Goal: Task Accomplishment & Management: Manage account settings

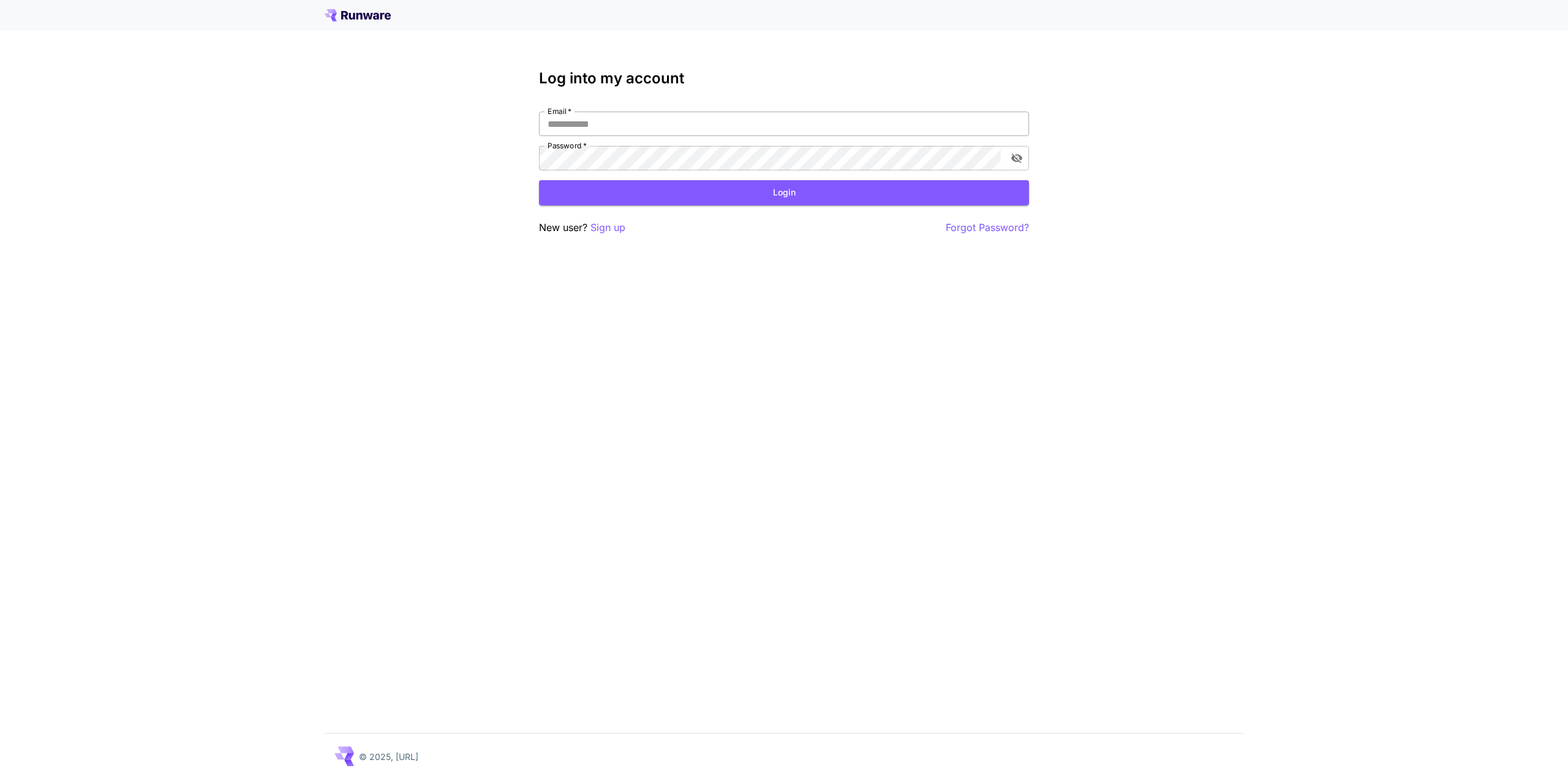
click at [647, 124] on input "Email   *" at bounding box center [784, 124] width 490 height 24
type input "**********"
click at [766, 193] on button "Login" at bounding box center [784, 192] width 490 height 25
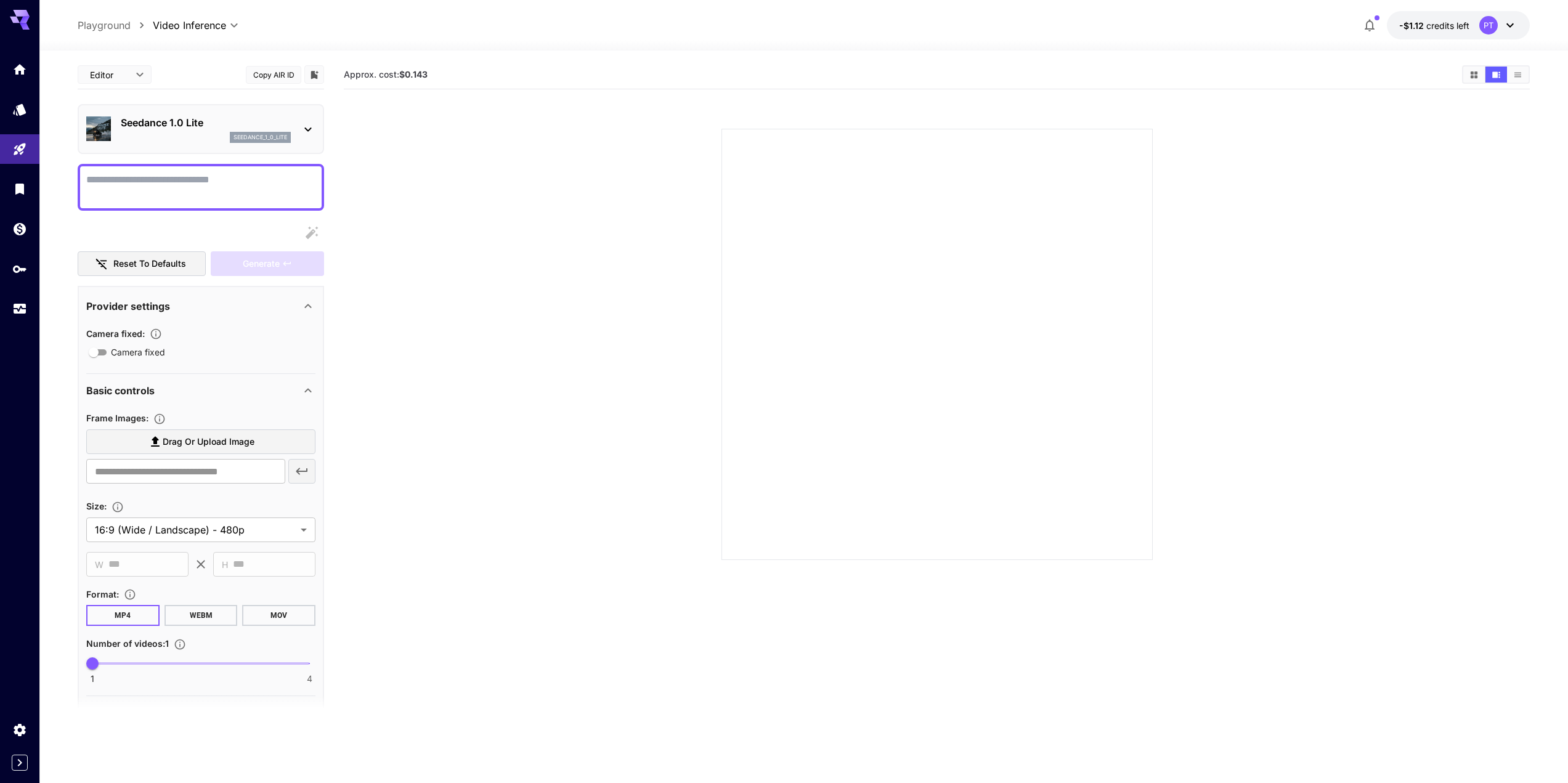
click at [1509, 24] on icon at bounding box center [1510, 25] width 15 height 15
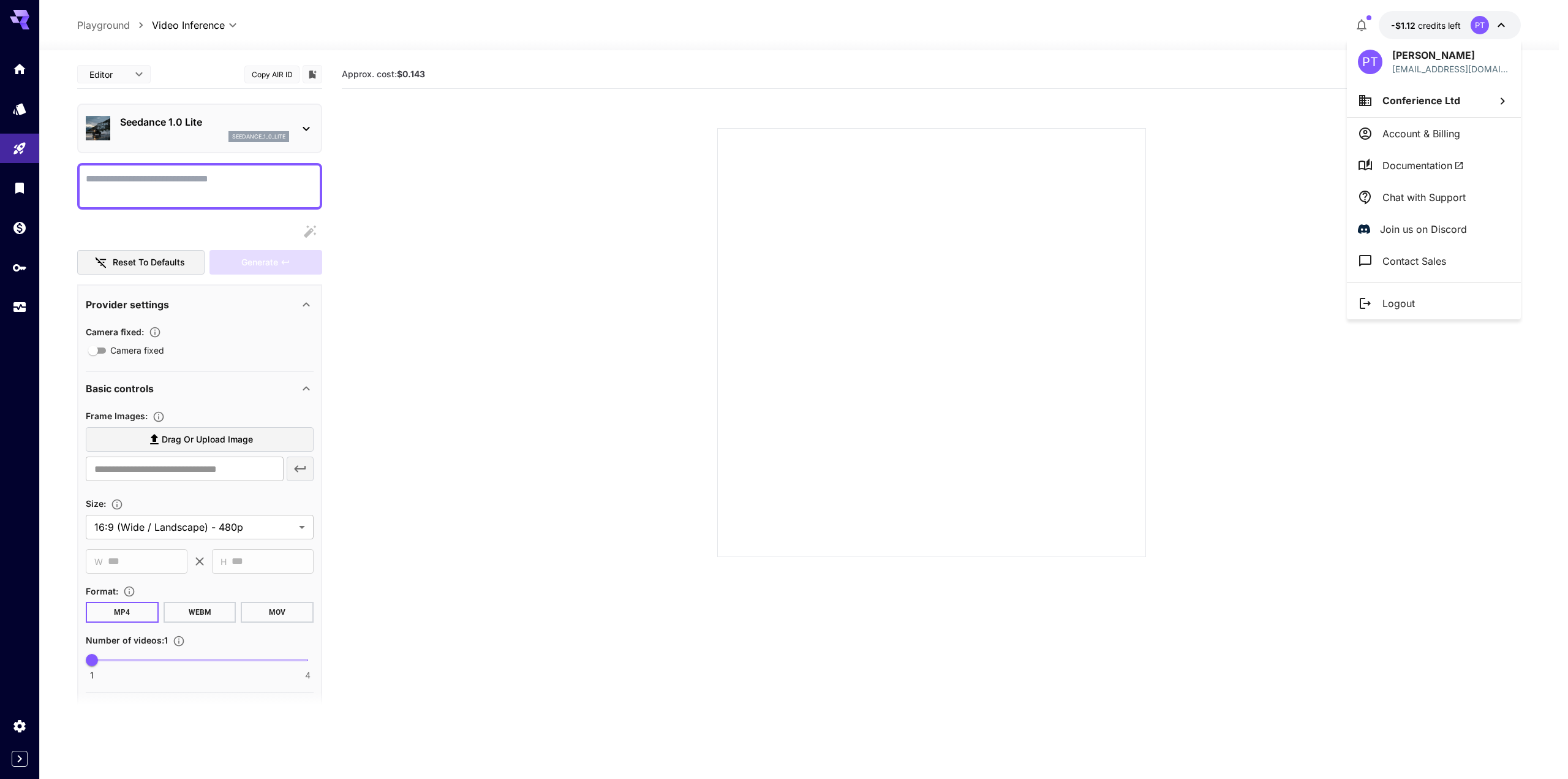
click at [1429, 132] on p "Account & Billing" at bounding box center [1421, 133] width 78 height 15
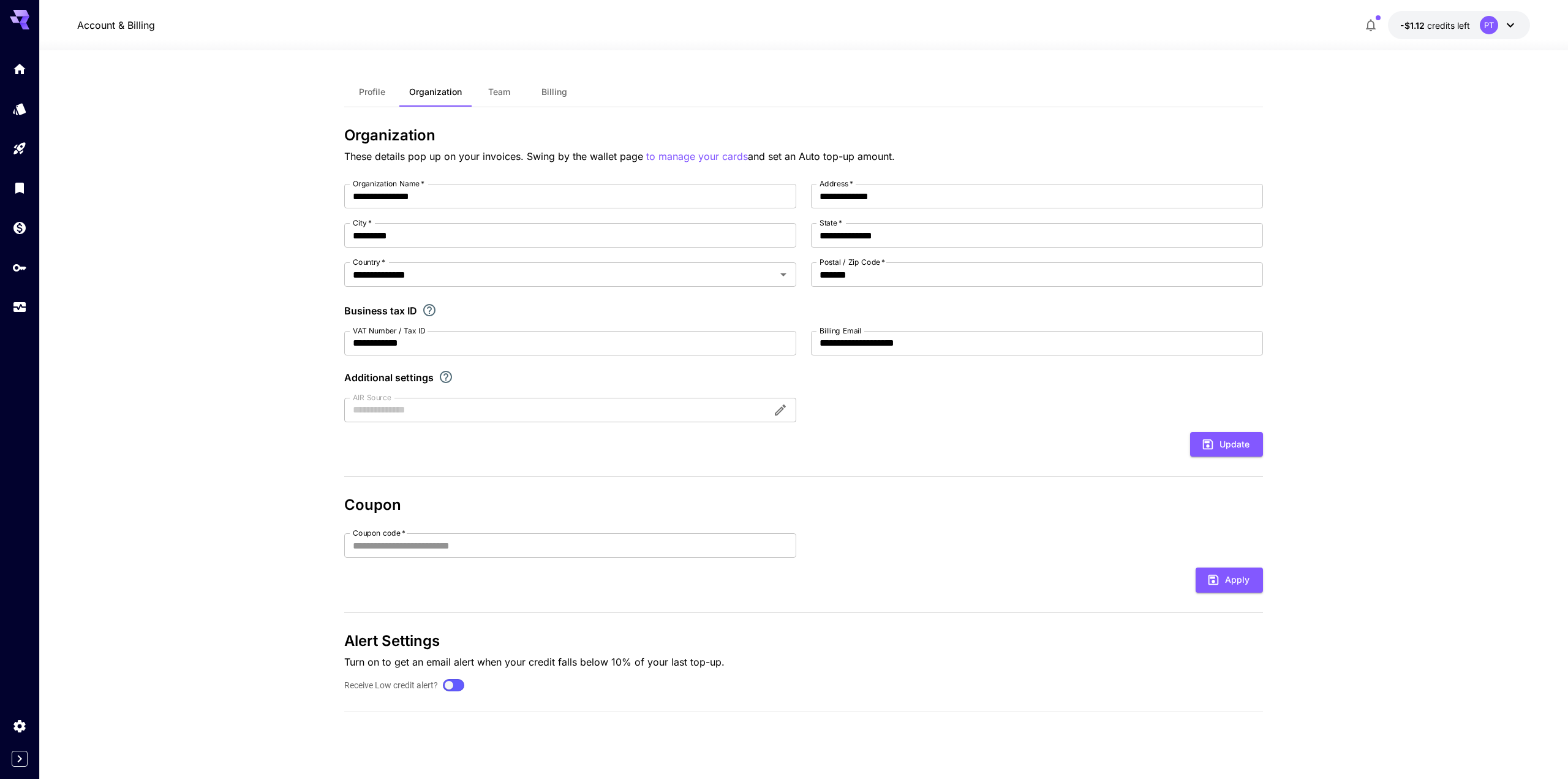
click at [556, 95] on span "Billing" at bounding box center [554, 92] width 25 height 11
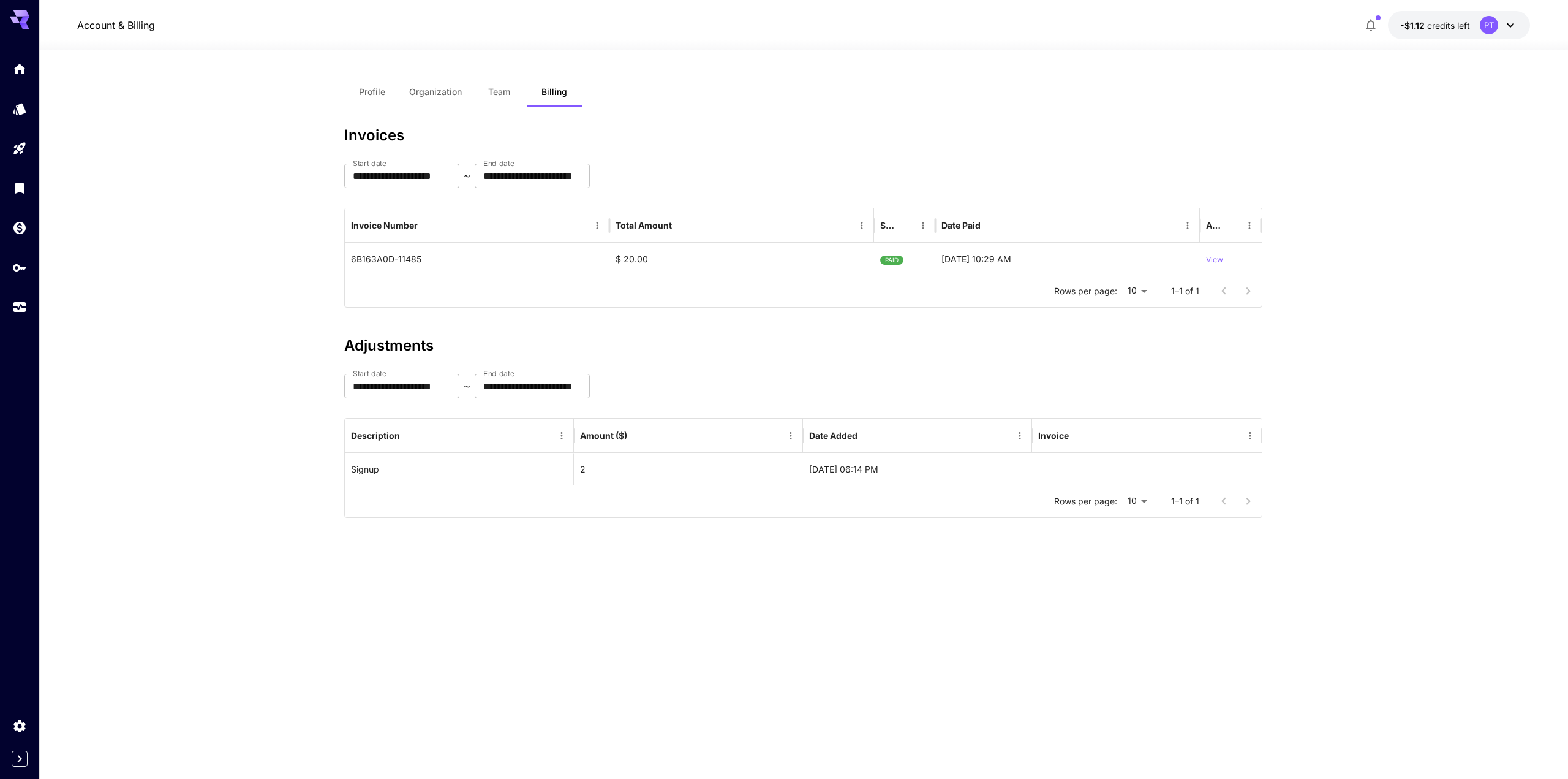
click at [1510, 21] on icon at bounding box center [1510, 25] width 15 height 15
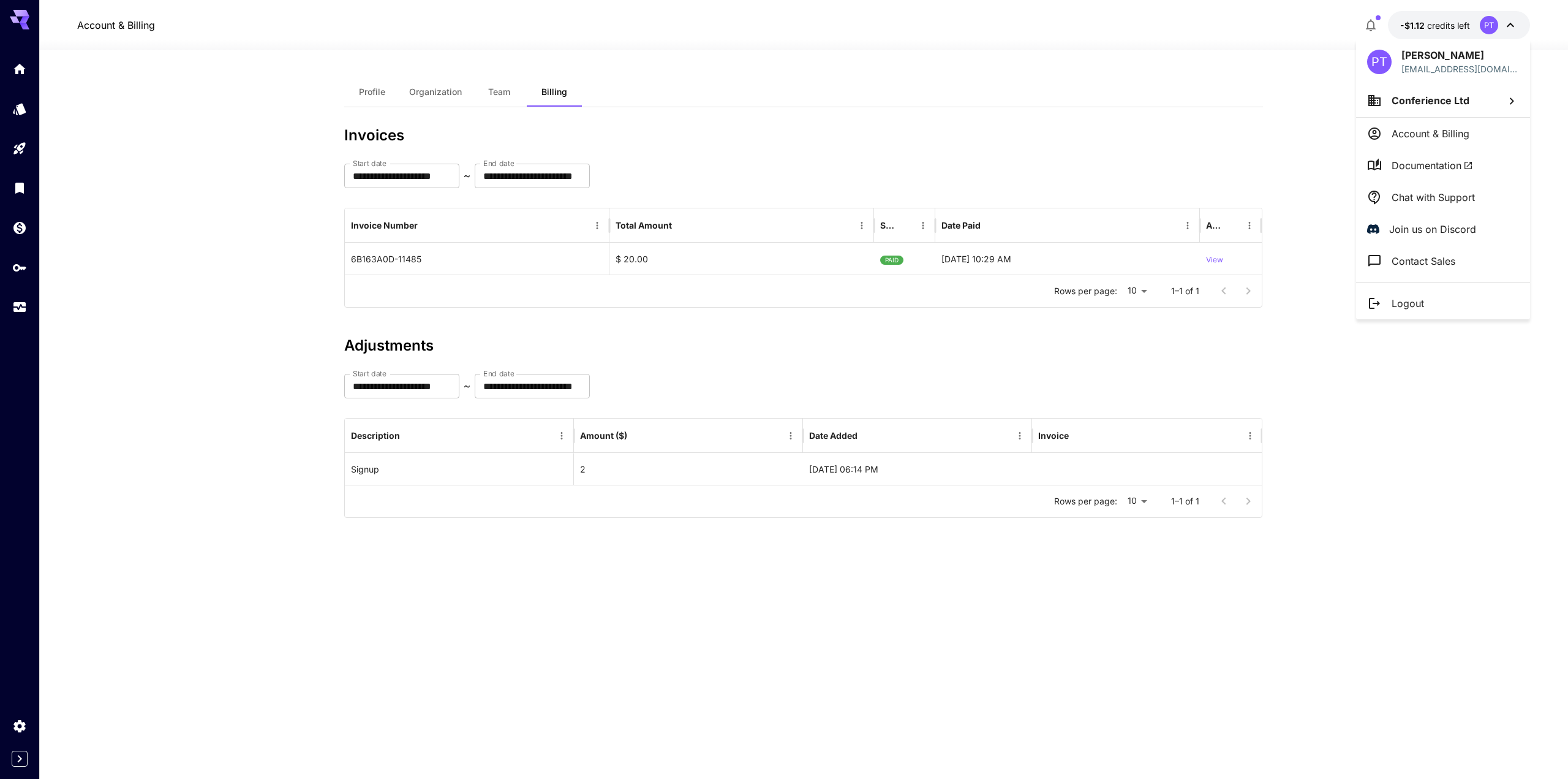
click at [20, 233] on div at bounding box center [784, 389] width 1568 height 779
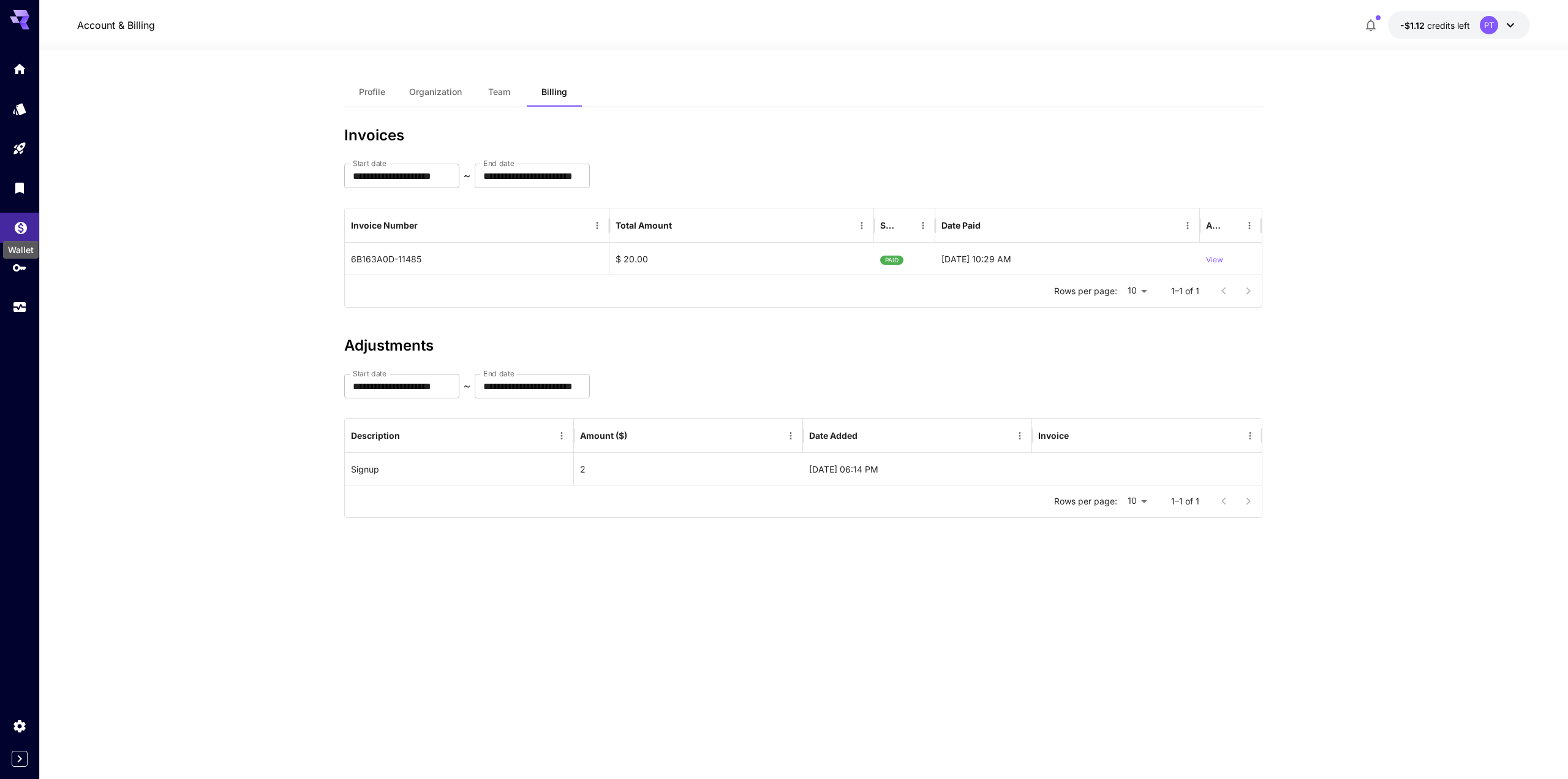
click at [20, 231] on icon "Wallet" at bounding box center [20, 224] width 15 height 15
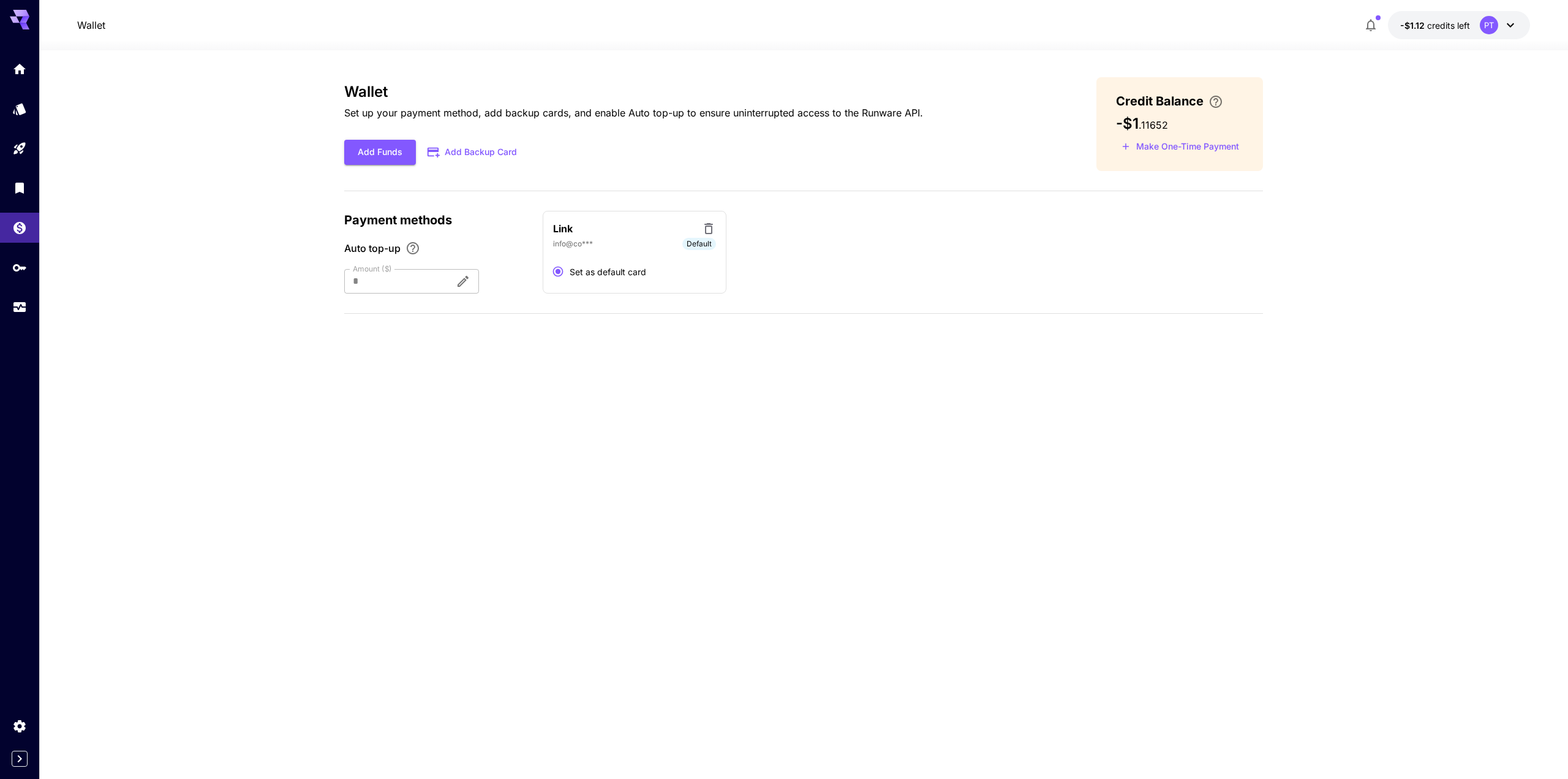
click at [382, 281] on div at bounding box center [395, 281] width 101 height 24
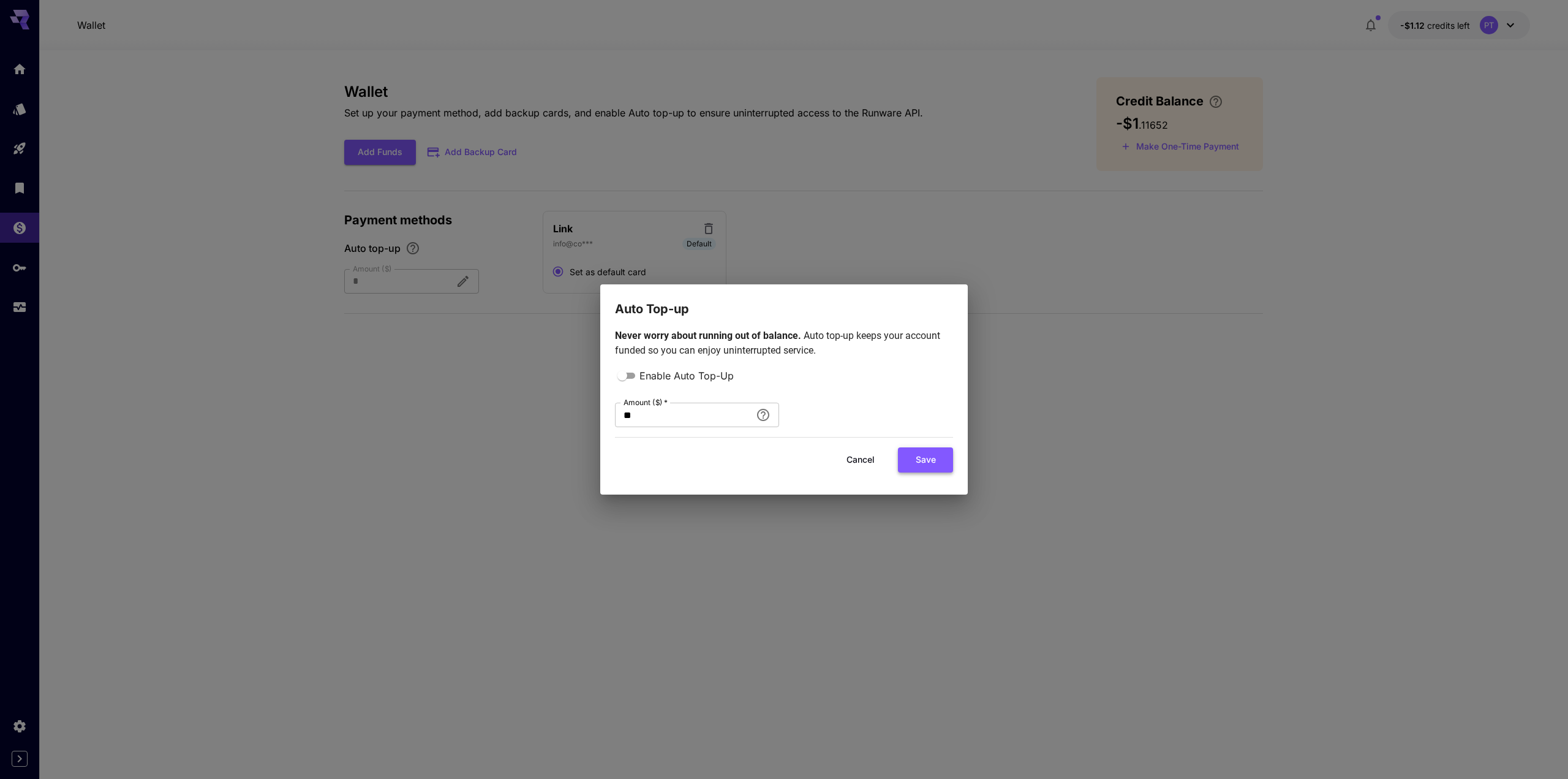
click at [917, 463] on button "Save" at bounding box center [925, 459] width 55 height 25
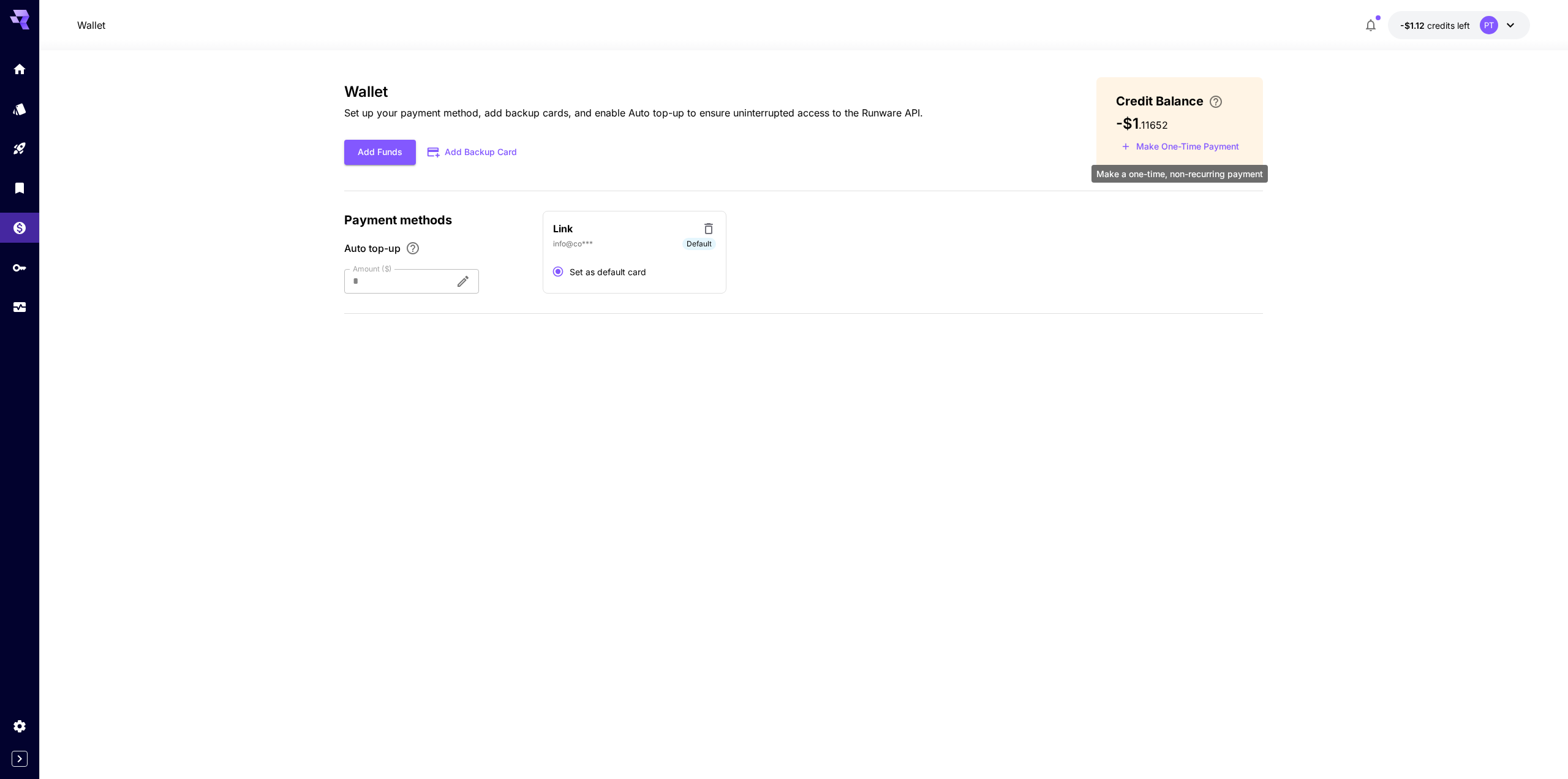
click at [1166, 152] on button "Make One-Time Payment" at bounding box center [1180, 147] width 129 height 19
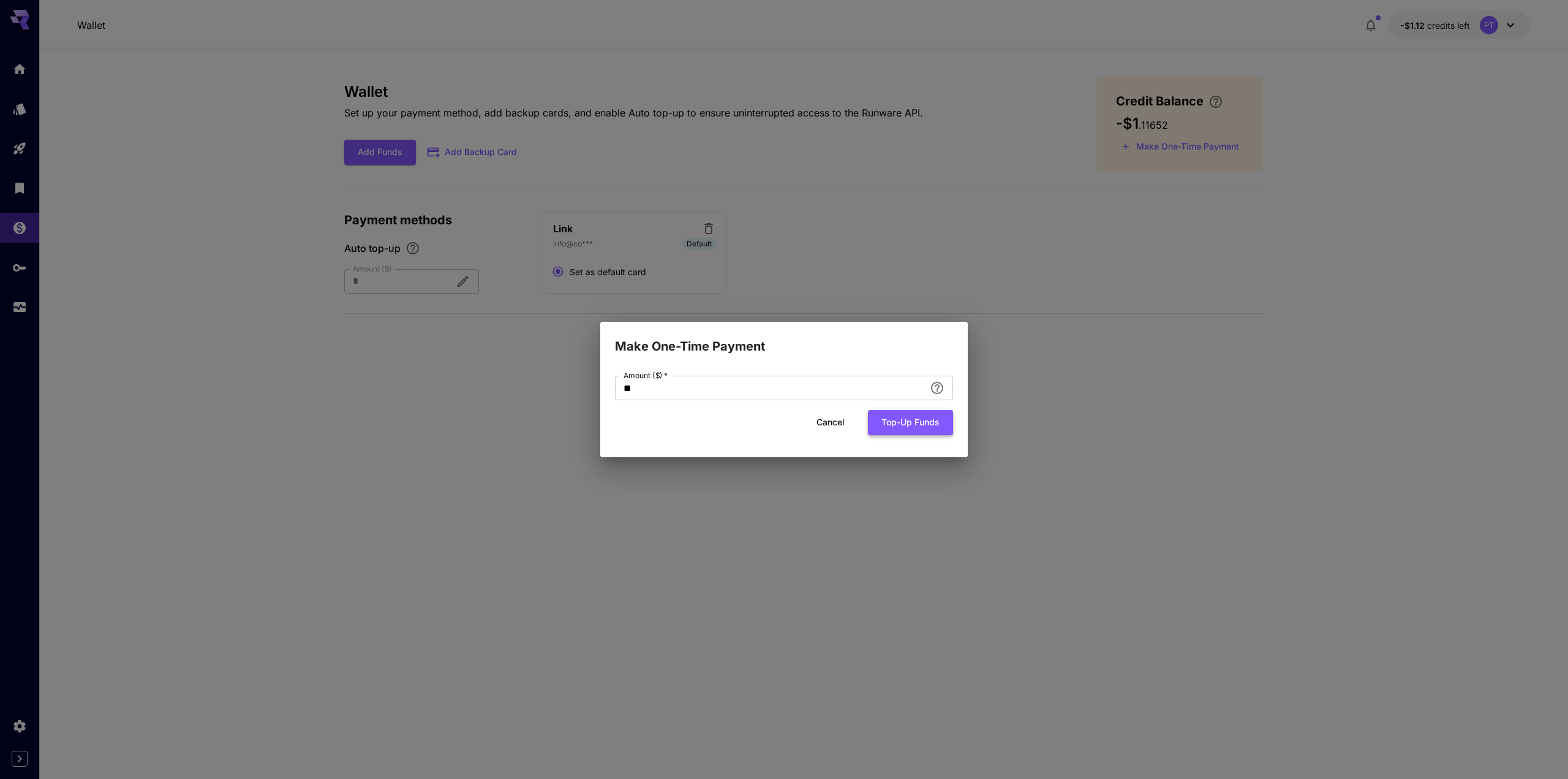
click at [924, 425] on button "Top-up funds" at bounding box center [910, 422] width 85 height 25
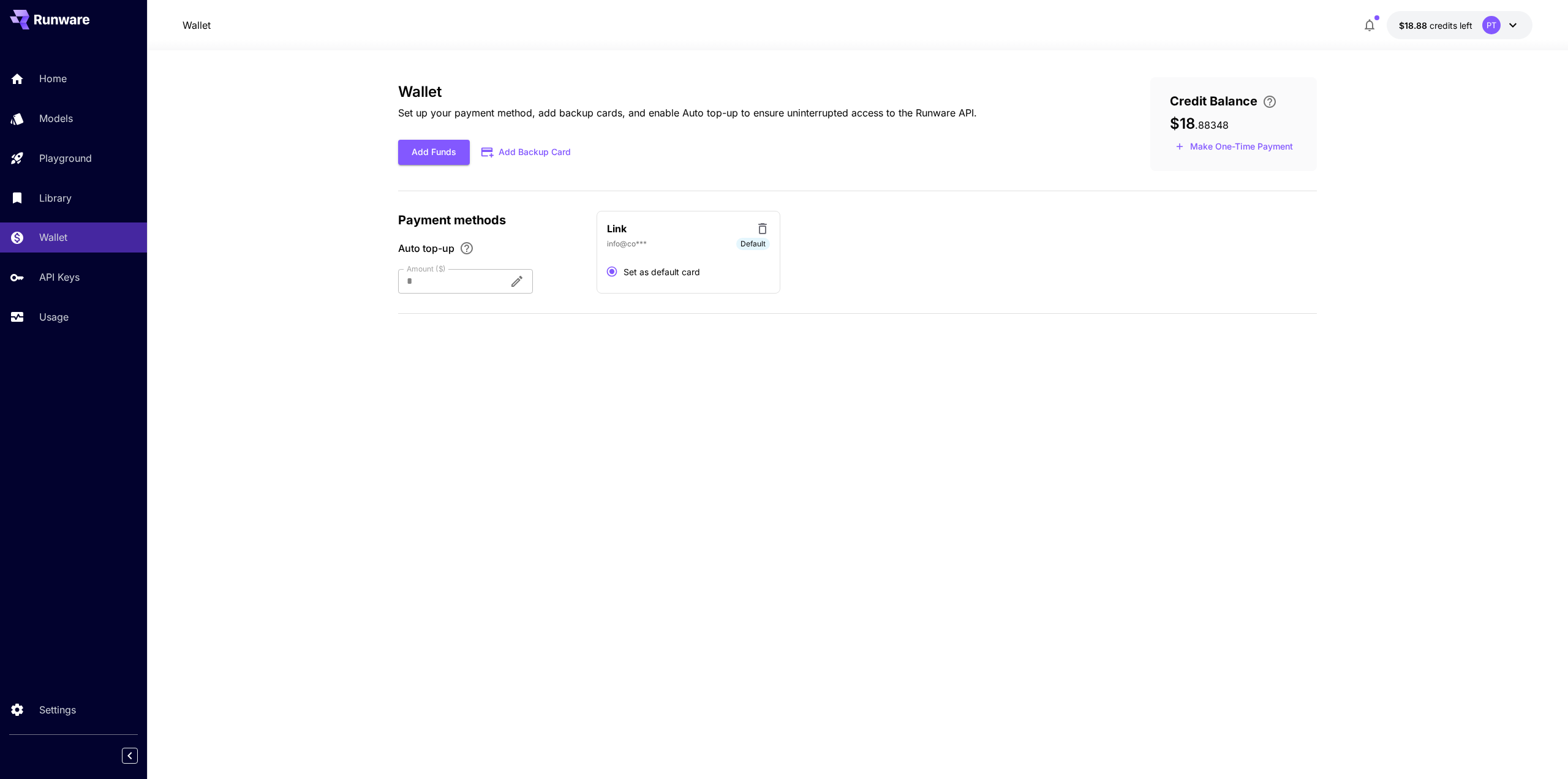
click at [1468, 131] on section "Wallet Set up your payment method, add backup cards, and enable Auto top-up to …" at bounding box center [858, 415] width 1421 height 729
